Goal: Task Accomplishment & Management: Manage account settings

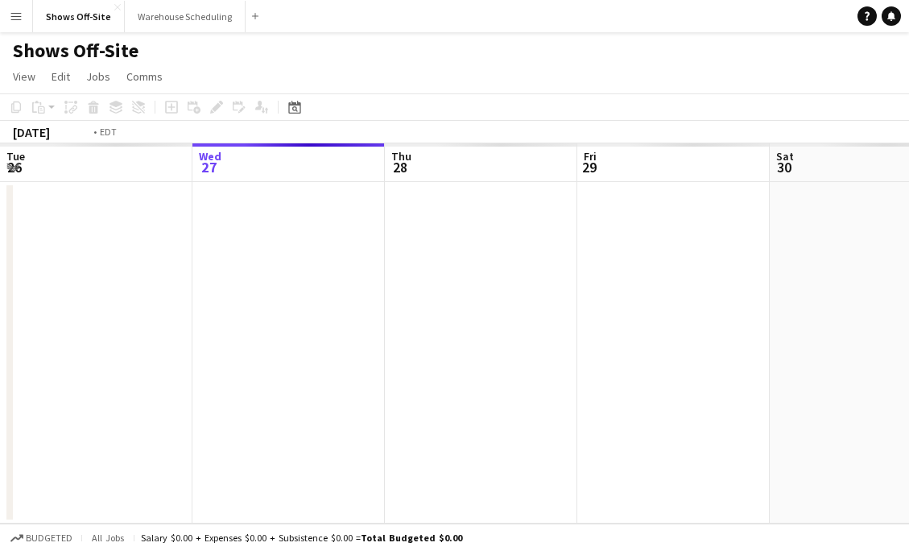
scroll to position [0, 554]
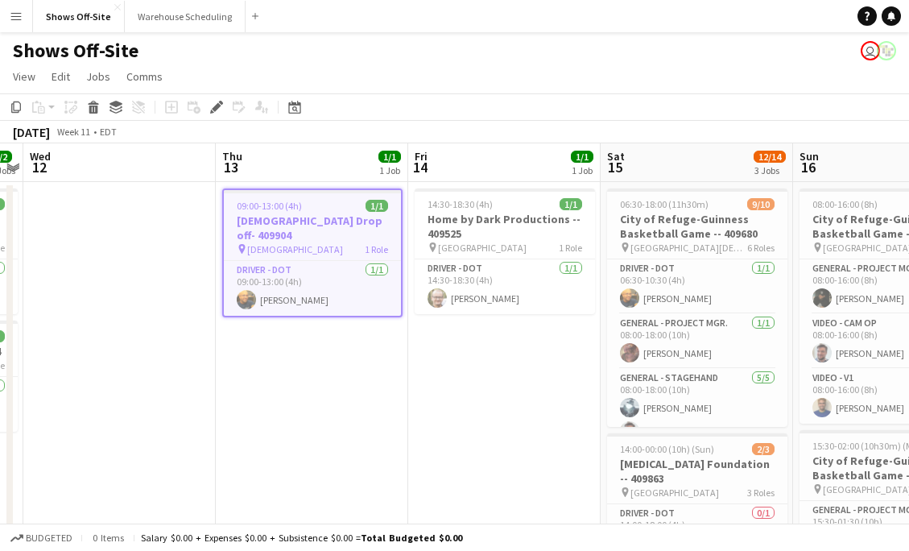
click at [17, 14] on app-icon "Menu" at bounding box center [16, 16] width 13 height 13
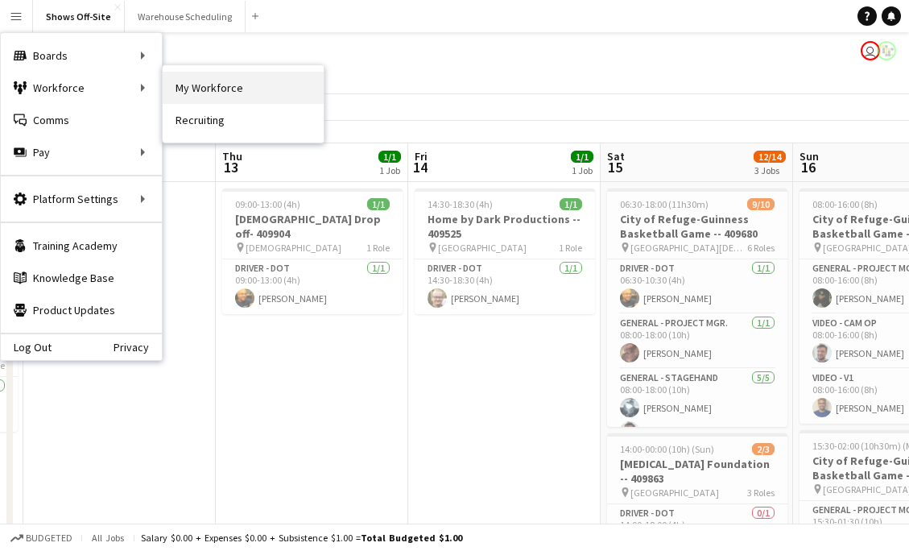
click at [221, 94] on link "My Workforce" at bounding box center [243, 88] width 161 height 32
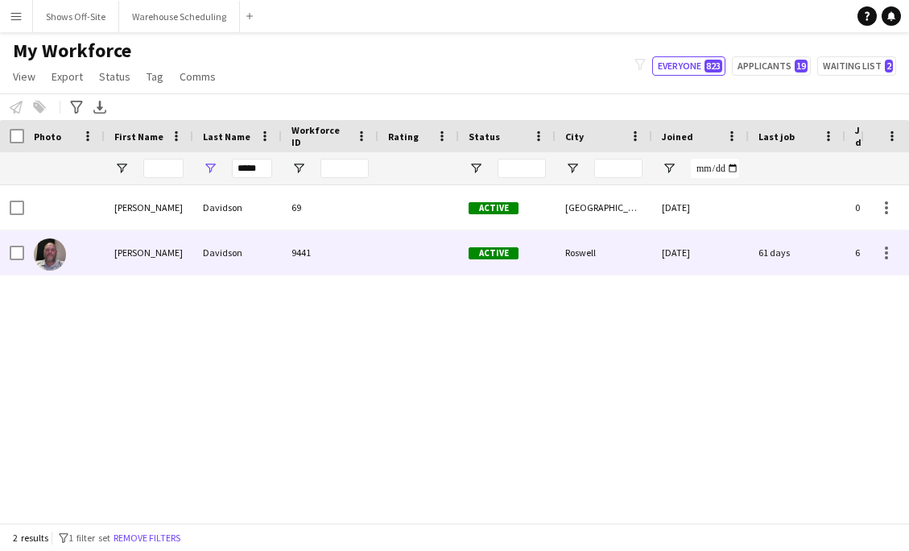
click at [256, 262] on div "Davidson" at bounding box center [237, 252] width 89 height 44
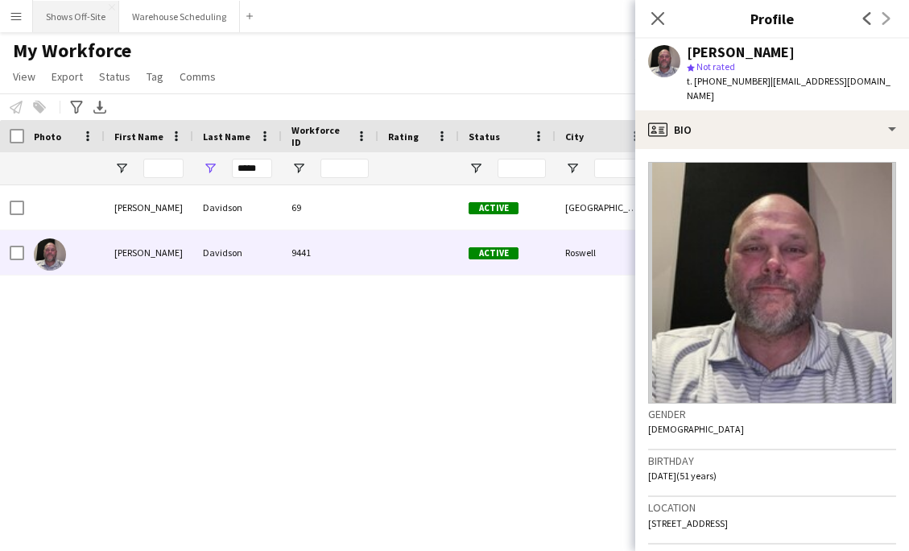
click at [97, 14] on button "Shows Off-Site Close" at bounding box center [76, 16] width 86 height 31
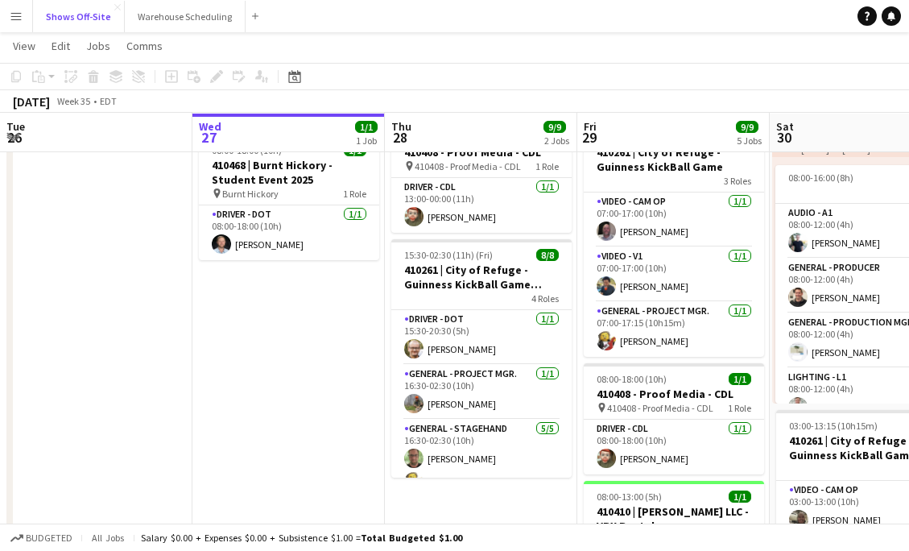
scroll to position [66, 0]
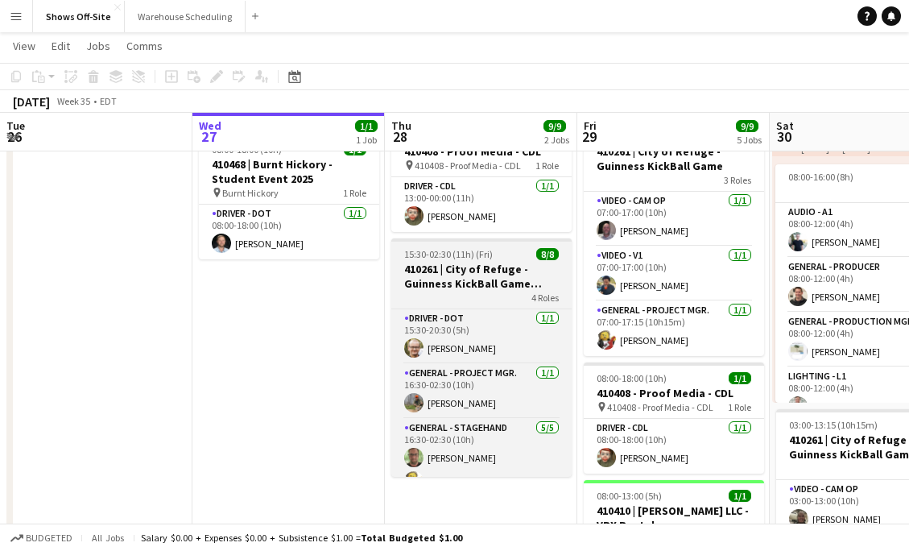
click at [426, 291] on div "4 Roles" at bounding box center [481, 297] width 180 height 13
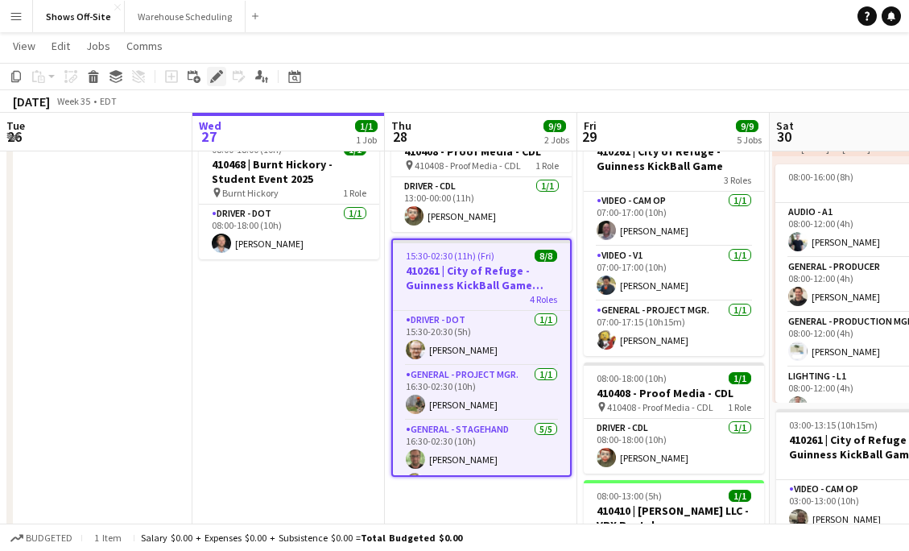
click at [220, 75] on icon at bounding box center [216, 76] width 9 height 9
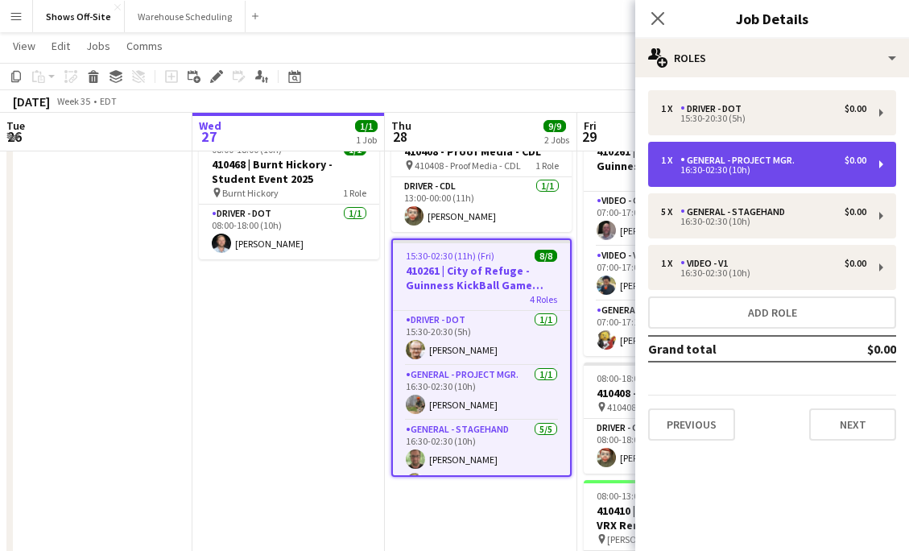
click at [729, 178] on div "1 x General - Project Mgr. $0.00 16:30-02:30 (10h)" at bounding box center [772, 164] width 248 height 45
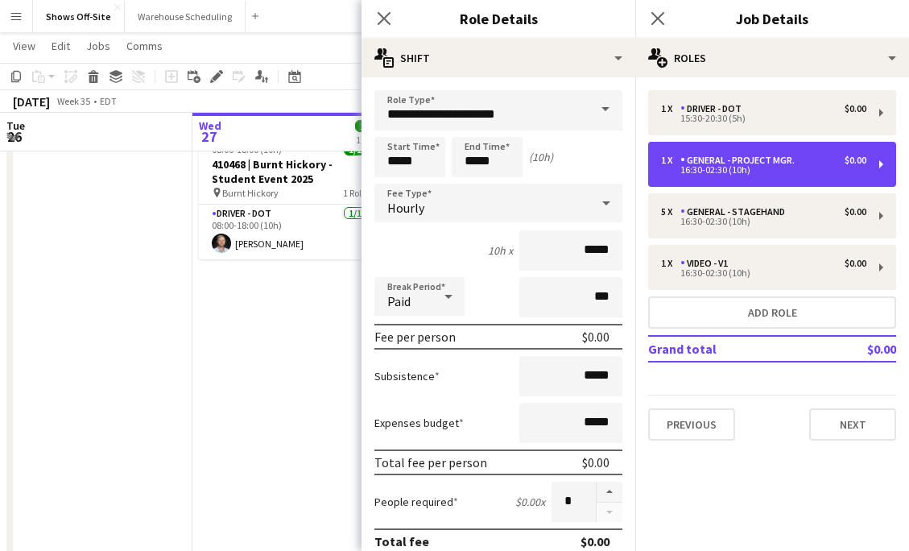
scroll to position [193, 0]
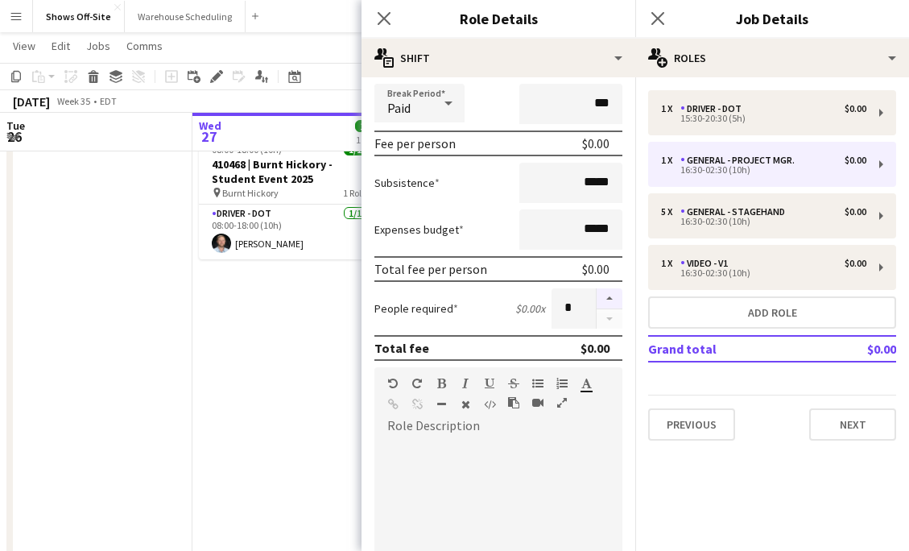
click at [602, 290] on button "button" at bounding box center [610, 298] width 26 height 21
type input "*"
click at [385, 15] on icon "Close pop-in" at bounding box center [383, 17] width 15 height 15
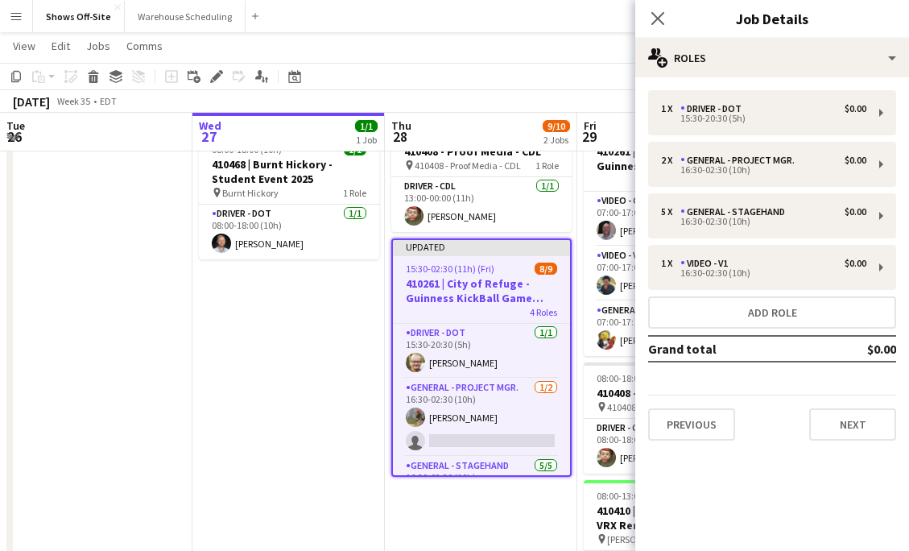
click at [651, 6] on div "Close pop-in" at bounding box center [657, 18] width 45 height 37
click at [666, 19] on app-icon "Close pop-in" at bounding box center [658, 18] width 23 height 23
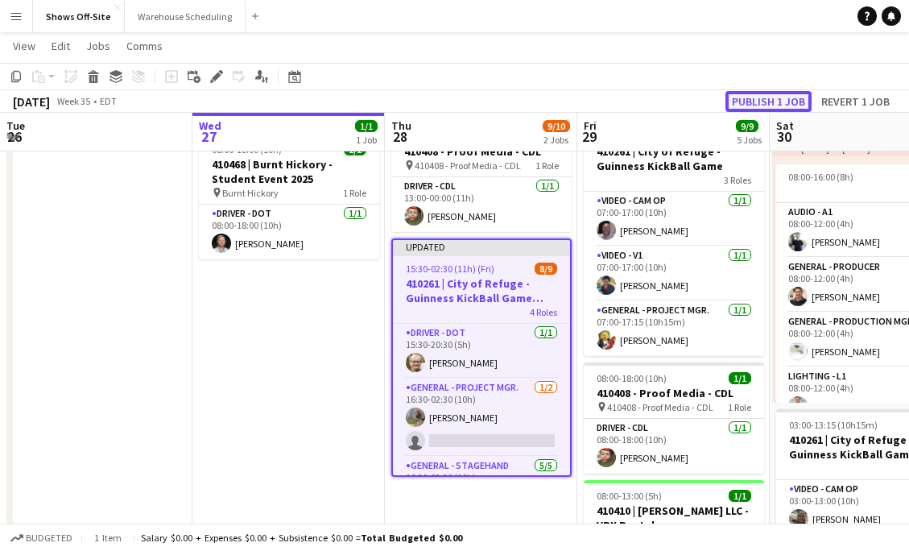
click at [786, 96] on button "Publish 1 job" at bounding box center [768, 101] width 86 height 21
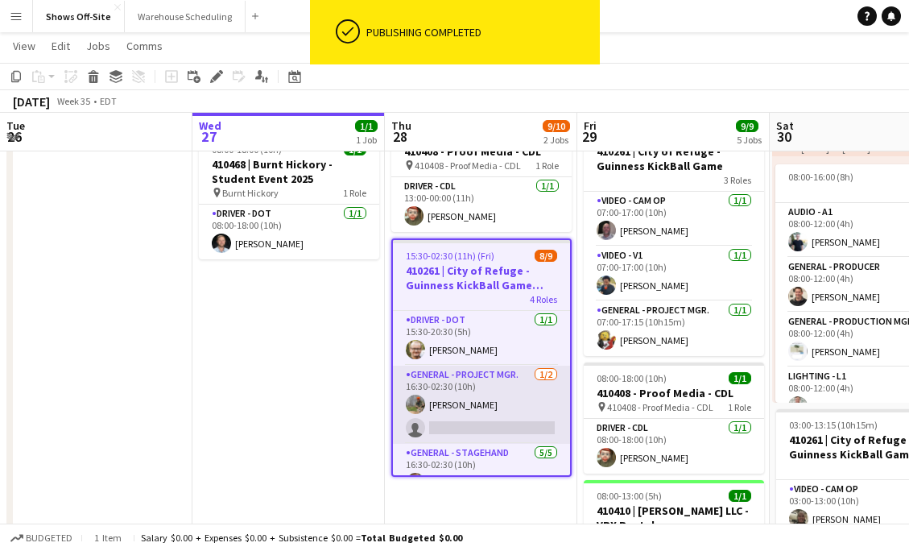
click at [456, 405] on app-card-role "General - Project Mgr. [DATE] 16:30-02:30 (10h) [PERSON_NAME] single-neutral-ac…" at bounding box center [481, 405] width 177 height 78
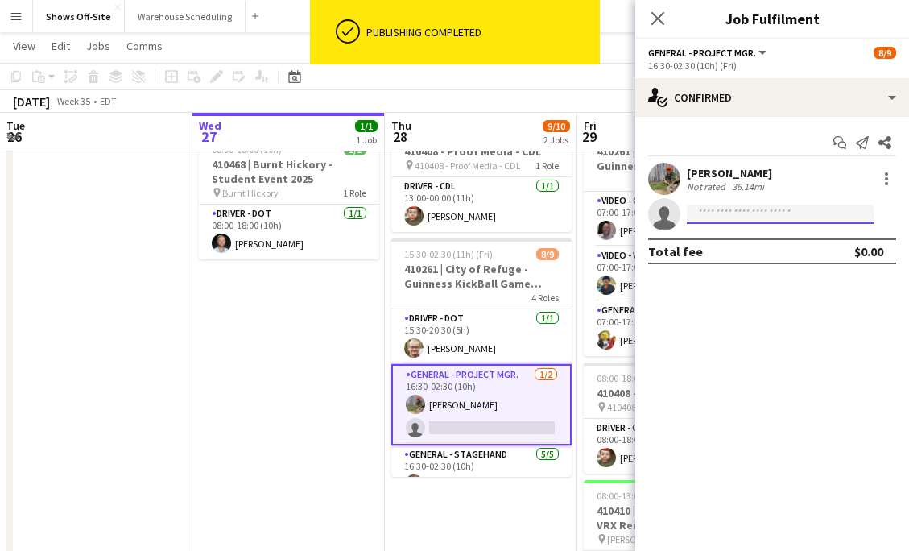
click at [715, 213] on input at bounding box center [780, 214] width 187 height 19
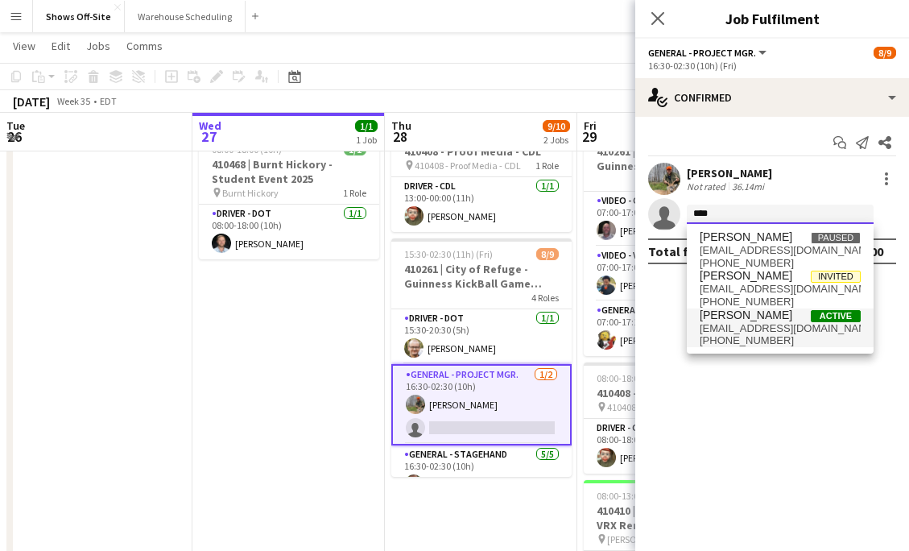
type input "****"
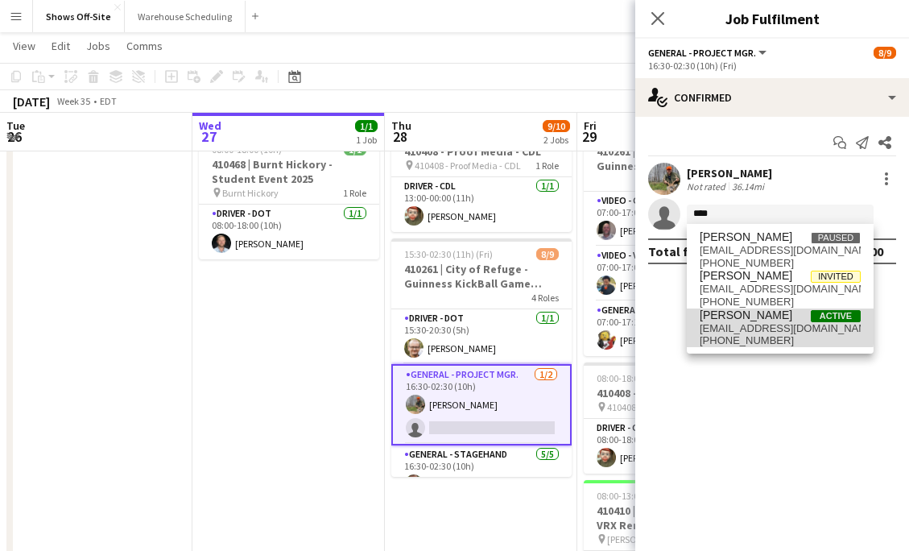
click at [741, 324] on span "[EMAIL_ADDRESS][DOMAIN_NAME]" at bounding box center [780, 328] width 161 height 13
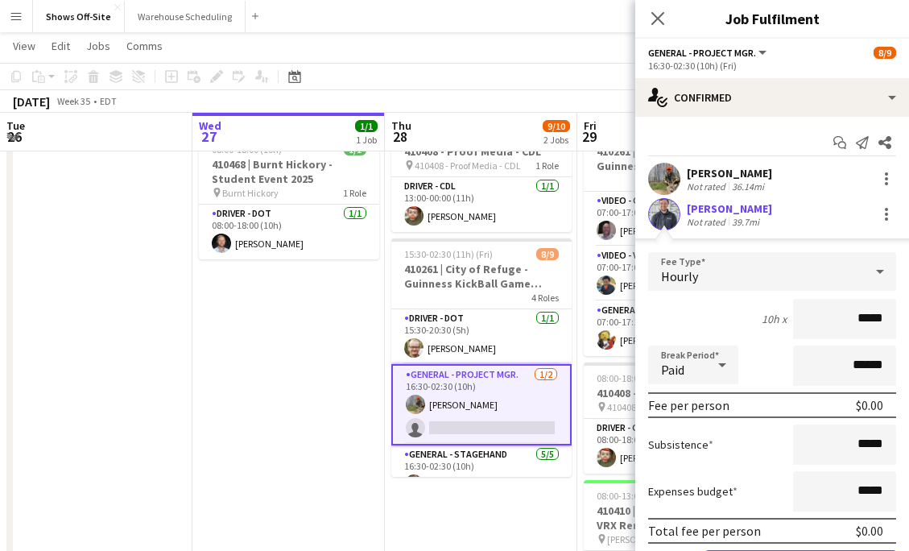
scroll to position [92, 0]
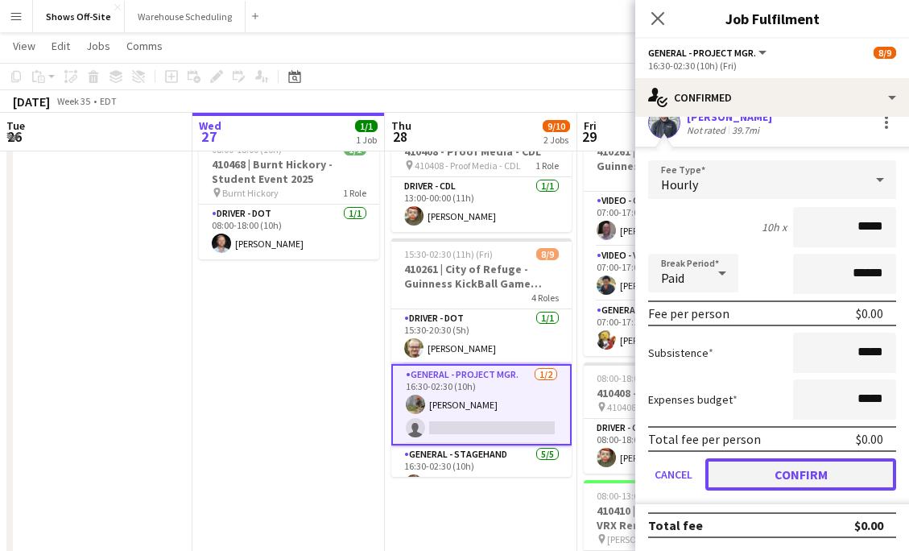
click at [758, 481] on button "Confirm" at bounding box center [800, 474] width 191 height 32
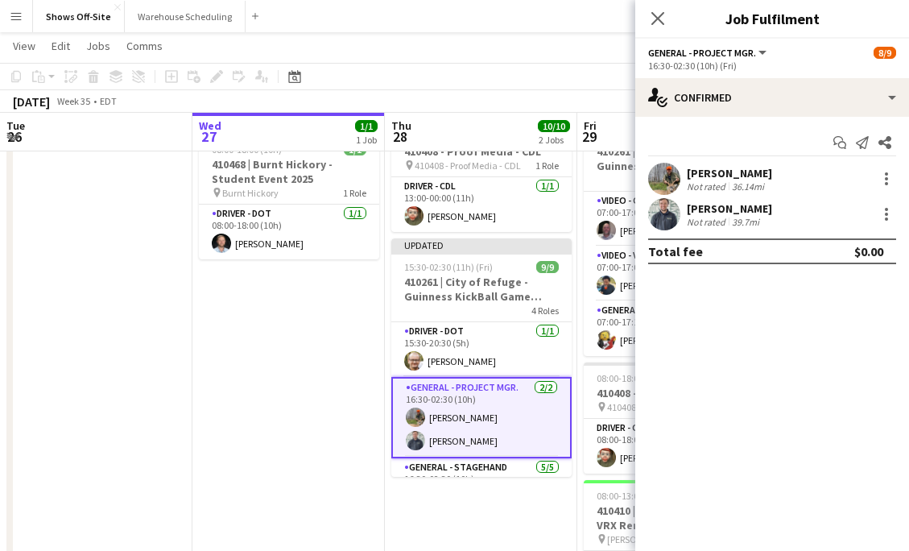
scroll to position [0, 0]
click at [660, 10] on app-icon "Close pop-in" at bounding box center [658, 18] width 23 height 23
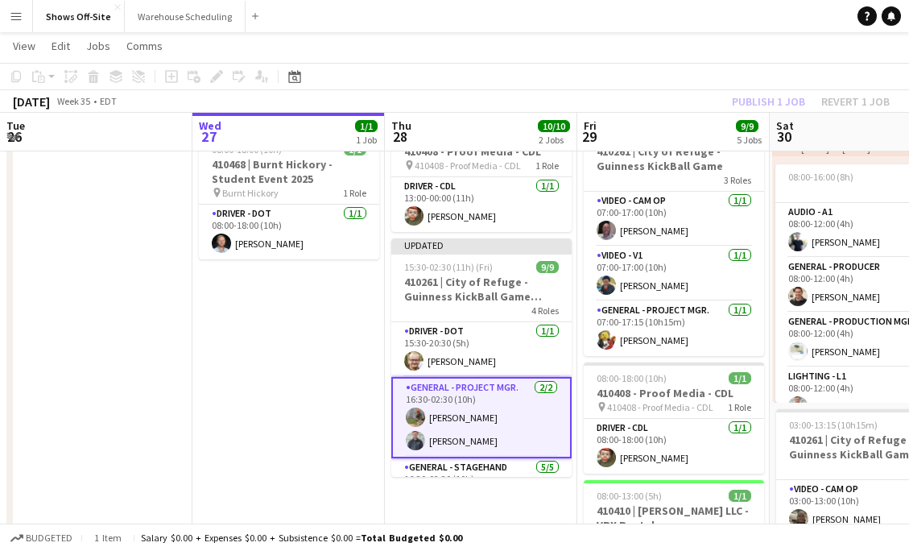
click at [746, 114] on app-board-header-date "Fri 29 9/9 5 Jobs" at bounding box center [673, 132] width 192 height 39
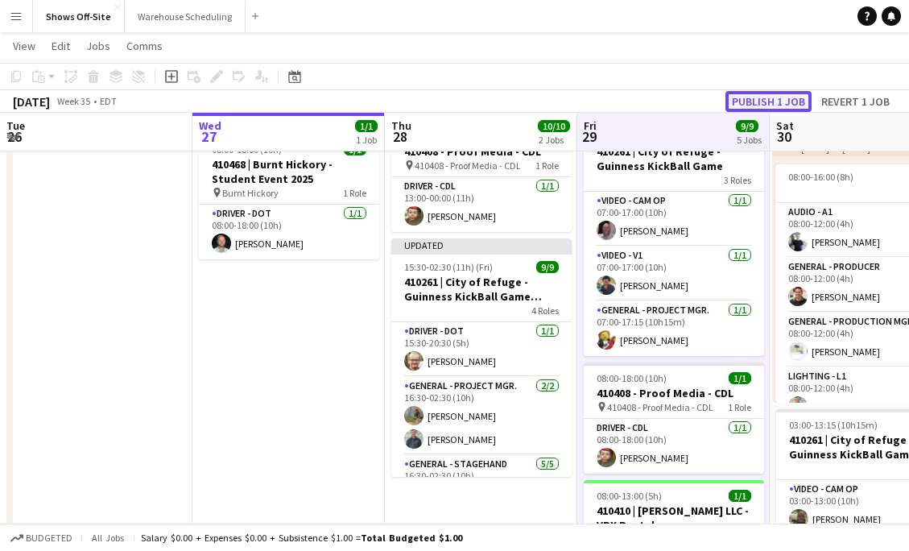
click at [750, 95] on button "Publish 1 job" at bounding box center [768, 101] width 86 height 21
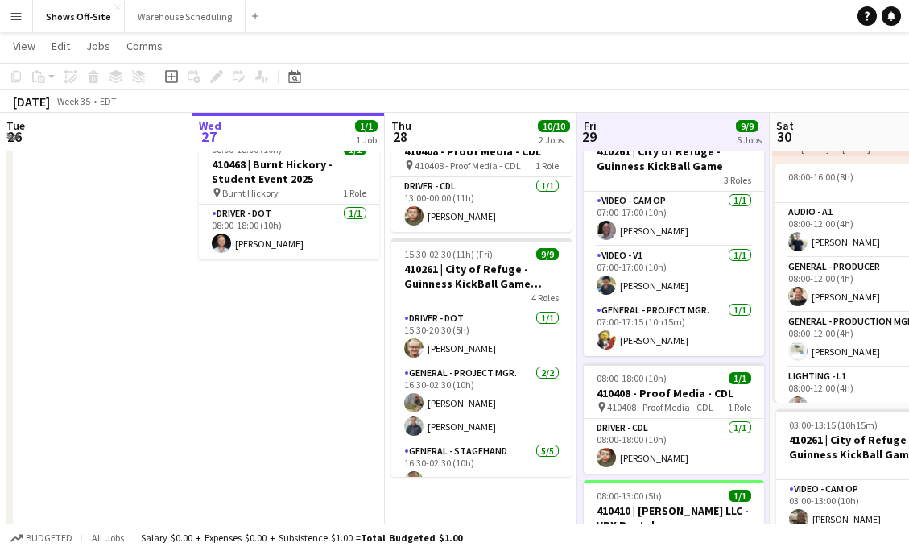
click at [351, 30] on app-navbar "Menu Boards Boards Boards All jobs Status Workforce Workforce My Workforce Recr…" at bounding box center [454, 16] width 909 height 32
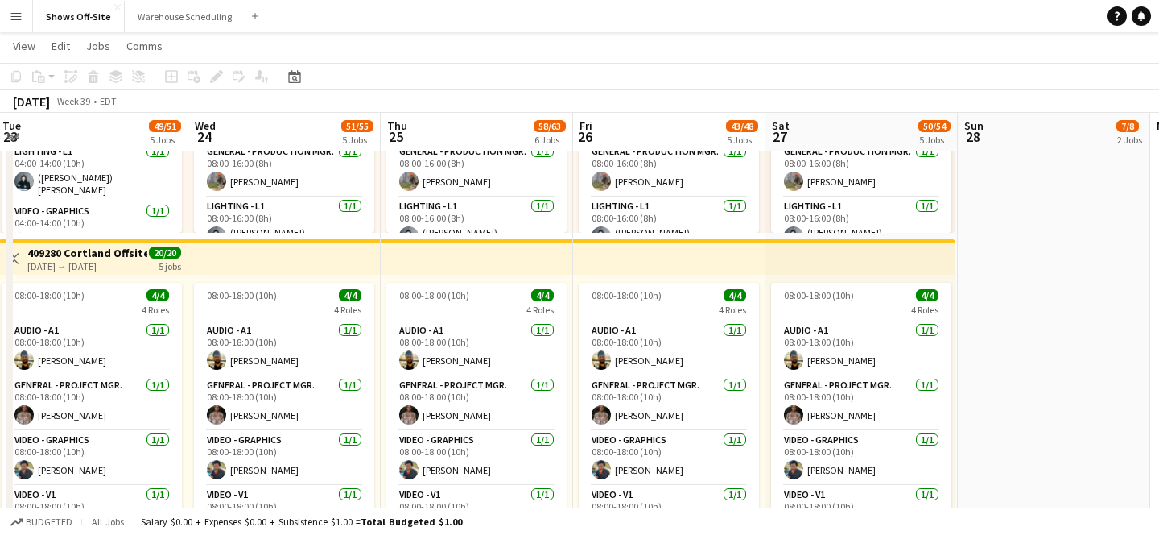
scroll to position [0, 424]
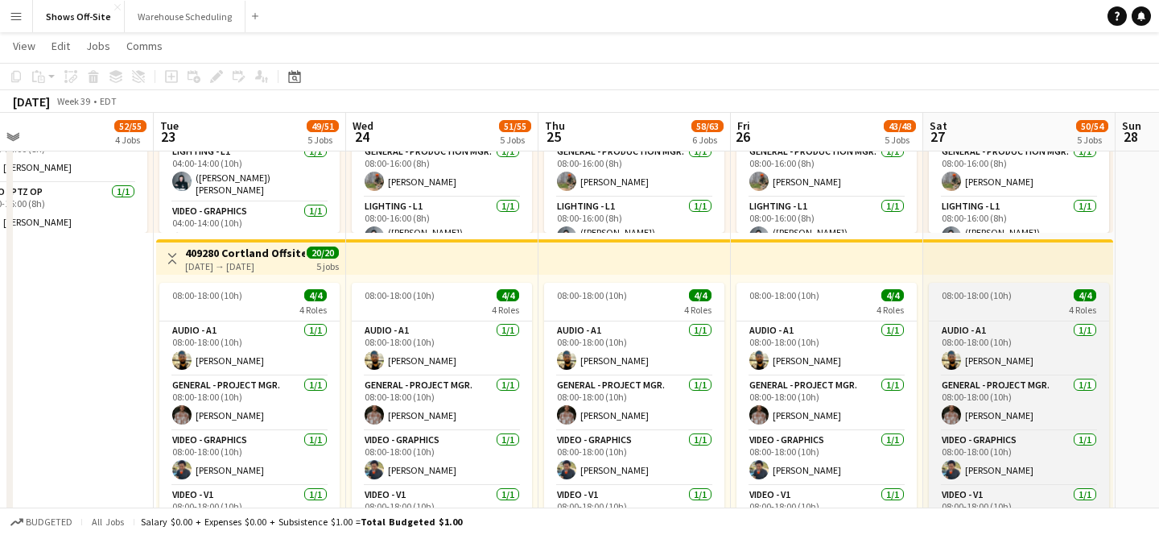
click at [908, 290] on span "08:00-18:00 (10h)" at bounding box center [977, 295] width 70 height 12
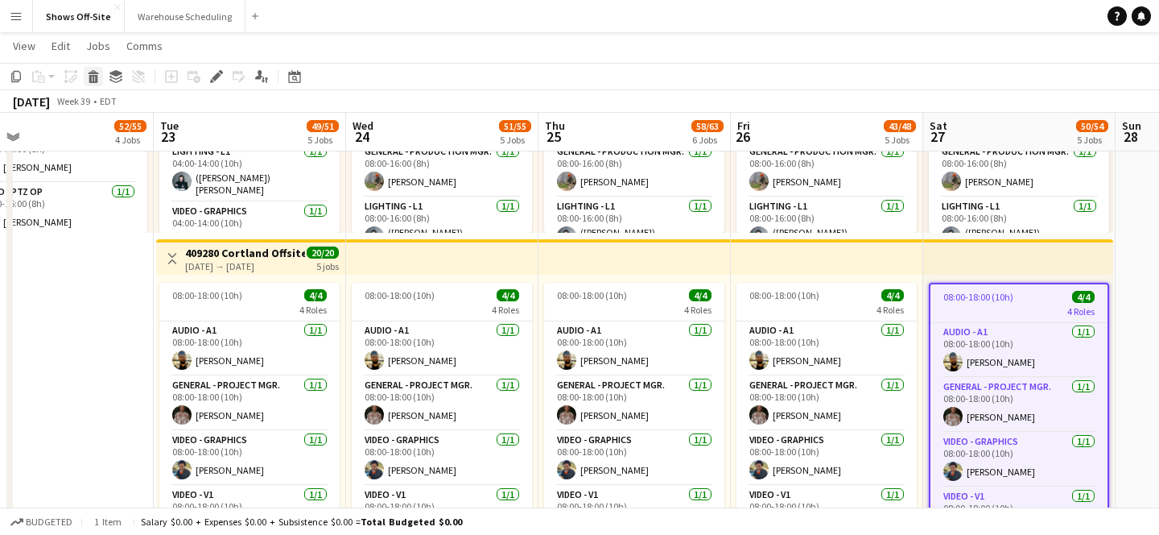
click at [97, 78] on icon at bounding box center [93, 79] width 9 height 8
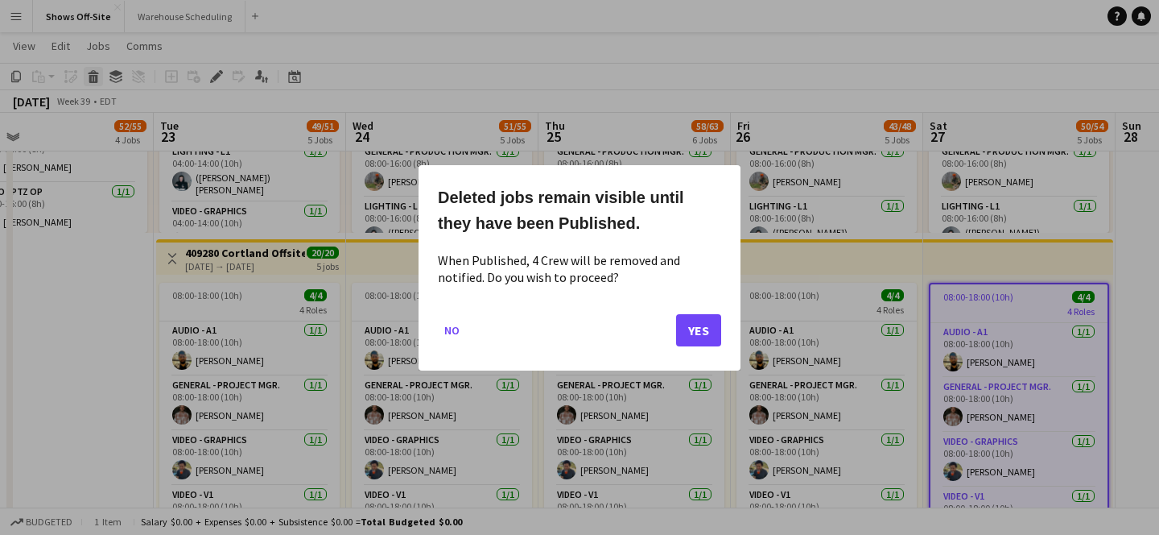
scroll to position [0, 0]
click at [706, 331] on button "Yes" at bounding box center [698, 329] width 45 height 32
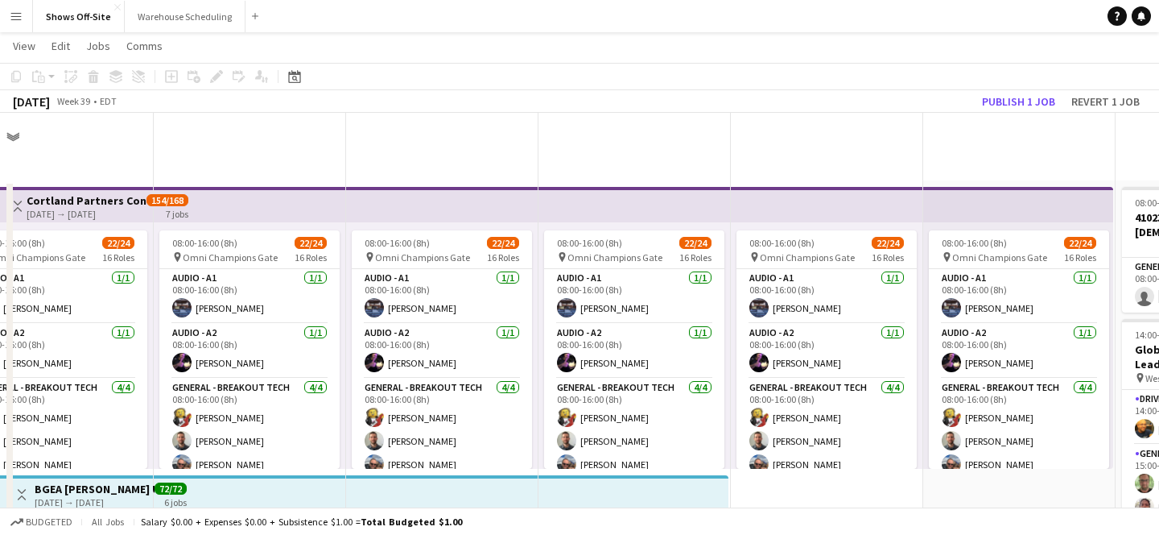
scroll to position [812, 0]
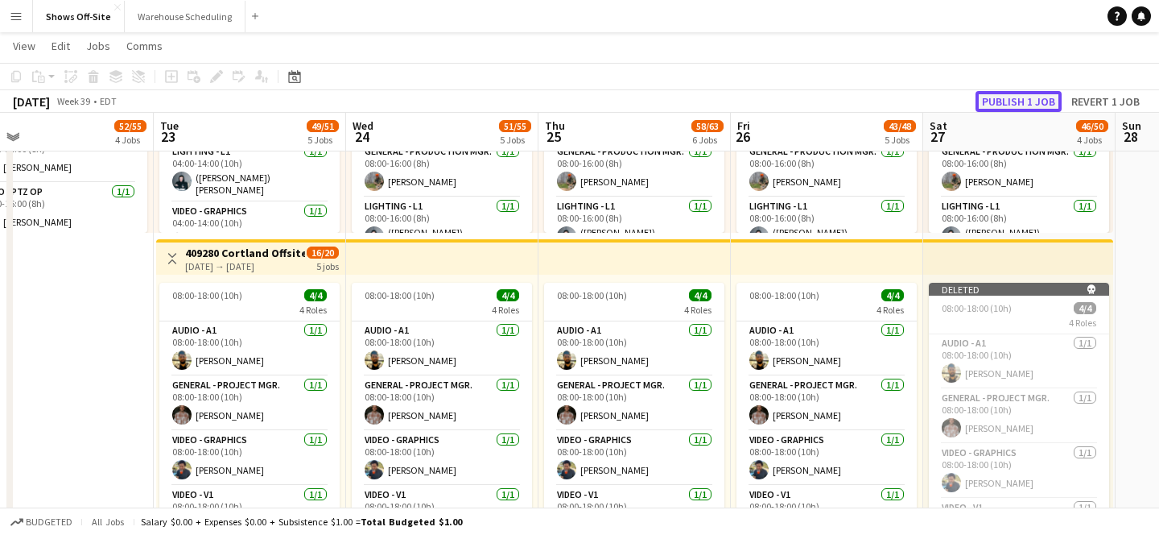
click at [908, 97] on button "Publish 1 job" at bounding box center [1019, 101] width 86 height 21
